Goal: Task Accomplishment & Management: Manage account settings

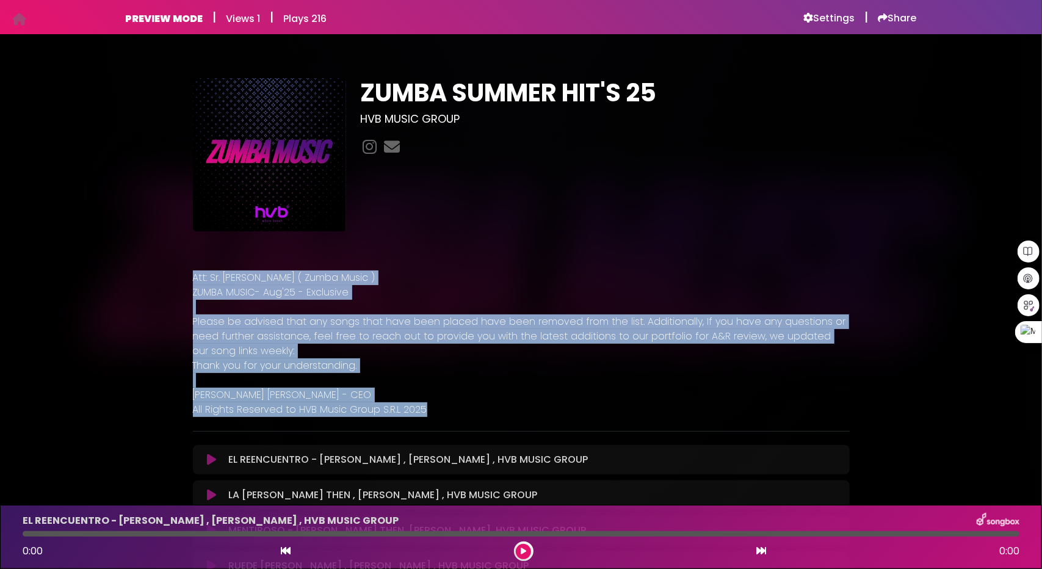
drag, startPoint x: 429, startPoint y: 410, endPoint x: 184, endPoint y: 279, distance: 276.9
copy div "Att: Sr. Yhonny Atella ( Zumba Music ) ZUMBA MUSIC- Aug'25 - Exclusive Please b…"
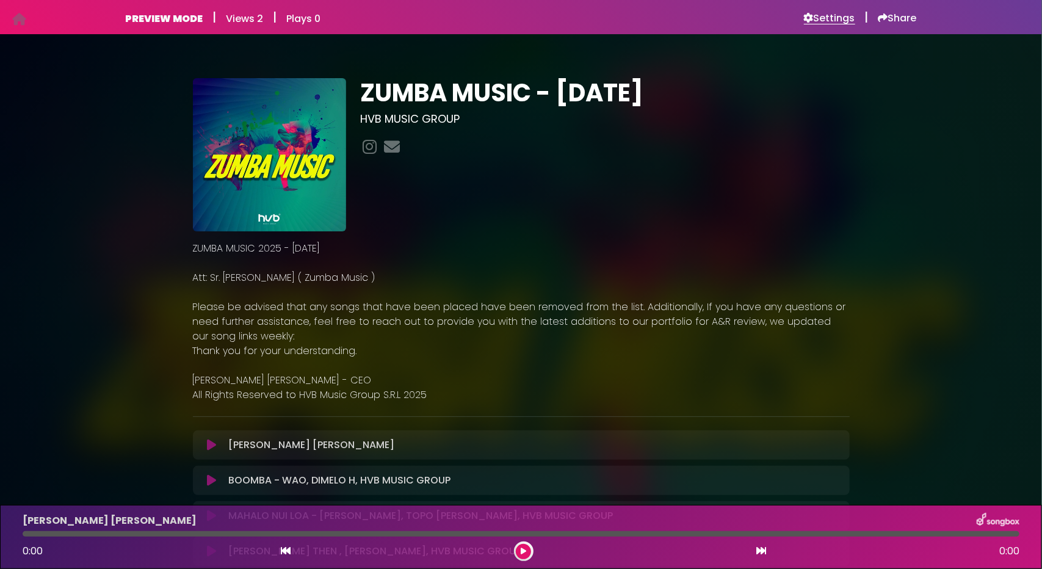
click at [846, 19] on h6 "Settings" at bounding box center [829, 18] width 51 height 12
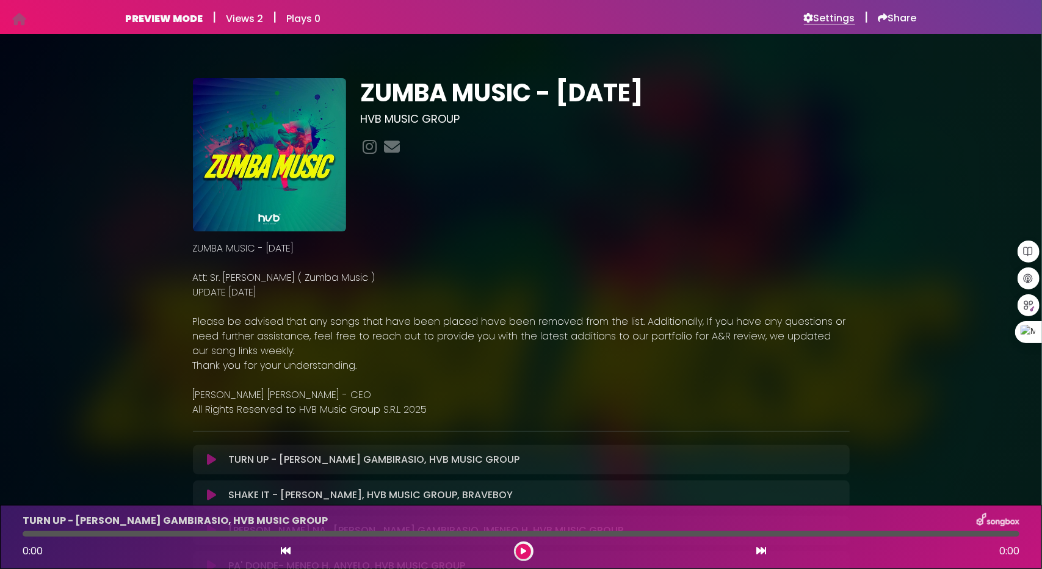
click at [832, 19] on h6 "Settings" at bounding box center [829, 18] width 51 height 12
click at [831, 12] on h6 "Settings" at bounding box center [829, 18] width 51 height 12
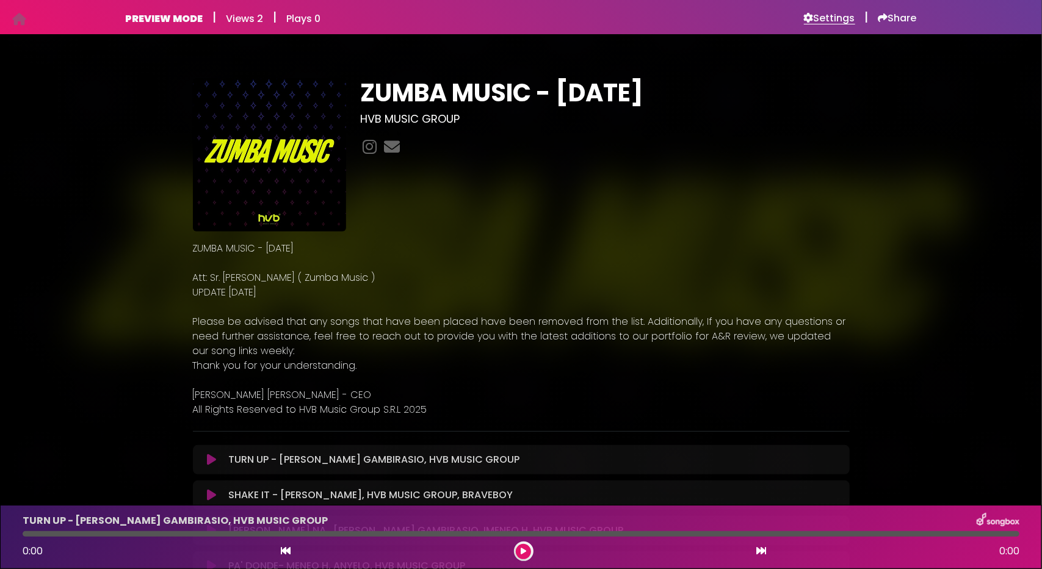
click at [825, 12] on h6 "Settings" at bounding box center [829, 18] width 51 height 12
